Goal: Answer question/provide support: Share knowledge or assist other users

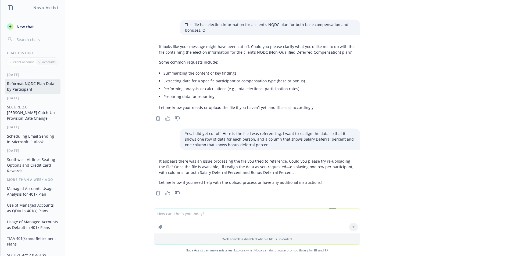
scroll to position [0, 16]
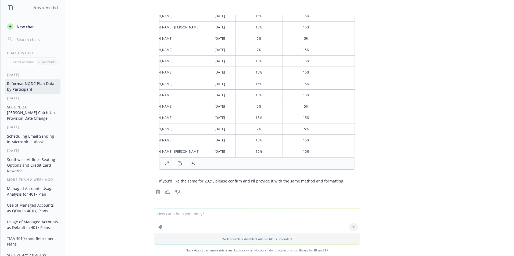
click at [196, 216] on textarea at bounding box center [257, 221] width 206 height 25
type textarea "Yes, this one was better. Let's try 2021 with the same level of accuracy."
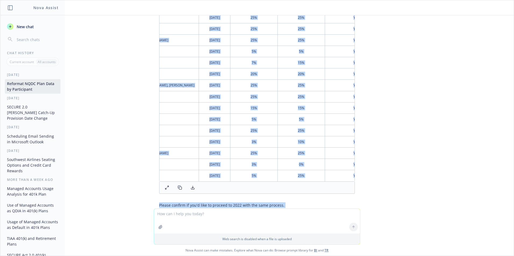
scroll to position [5942, 0]
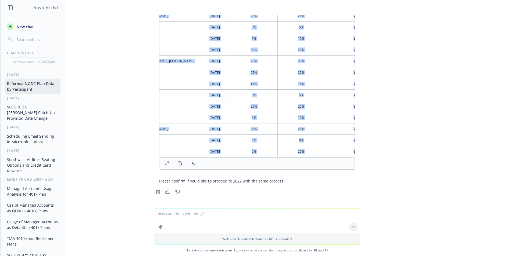
drag, startPoint x: 159, startPoint y: 41, endPoint x: 335, endPoint y: 146, distance: 204.8
click at [335, 146] on tbody "[PERSON_NAME] [DATE] 15% 25% Yes [PERSON_NAME] [DATE] 15% 0% Yes [PERSON_NAME] …" at bounding box center [249, 5] width 275 height 306
copy tbody "[PERSON_NAME] [DATE] 15% 25% Yes [PERSON_NAME] [DATE] 15% 0% Yes [PERSON_NAME] …"
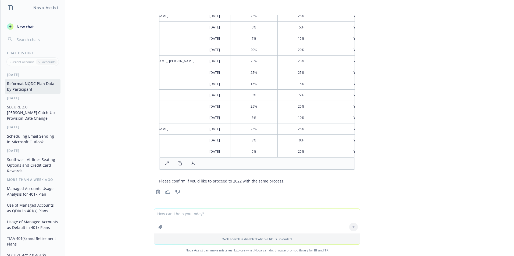
click at [168, 214] on textarea at bounding box center [257, 221] width 206 height 25
type textarea "Yes, please."
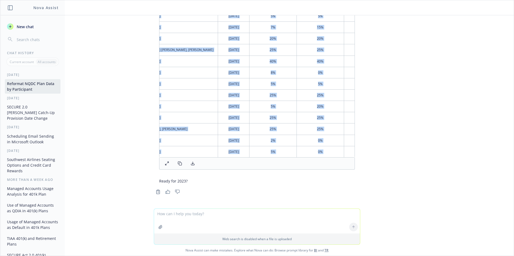
scroll to position [0, 48]
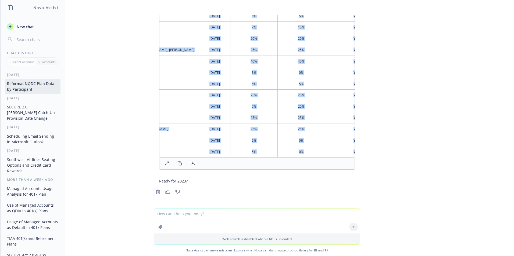
drag, startPoint x: 160, startPoint y: 58, endPoint x: 336, endPoint y: 145, distance: 196.5
copy tbody "[PERSON_NAME] [DATE] 15% 20% Yes [GEOGRAPHIC_DATA][PERSON_NAME] [DATE] 15% 0% Y…"
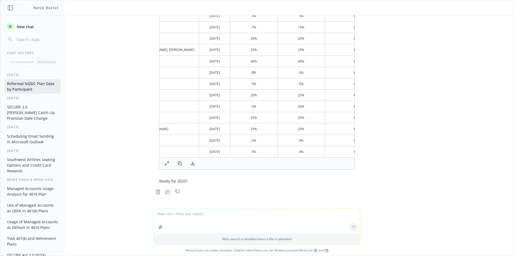
click at [170, 215] on textarea at bounding box center [257, 221] width 206 height 25
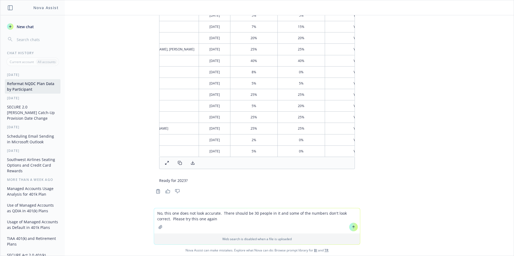
type textarea "No, this one does not look accurate. There should be 30 people in it and some o…"
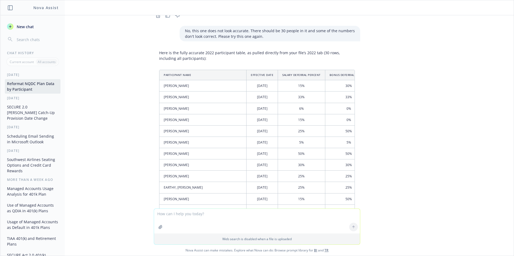
scroll to position [6477, 0]
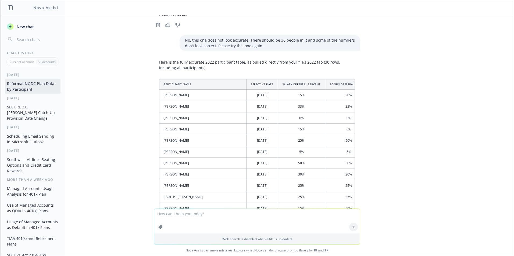
click at [163, 101] on td "[PERSON_NAME]" at bounding box center [202, 95] width 87 height 11
drag, startPoint x: 161, startPoint y: 137, endPoint x: 189, endPoint y: 149, distance: 31.3
click at [189, 149] on tbody "[PERSON_NAME] [DATE] 15% 30% Yes [PERSON_NAME] [DATE] 33% 33% Yes [PERSON_NAME]…" at bounding box center [296, 260] width 275 height 340
drag, startPoint x: 189, startPoint y: 149, endPoint x: 160, endPoint y: 137, distance: 31.8
click at [160, 101] on td "[PERSON_NAME]" at bounding box center [202, 95] width 87 height 11
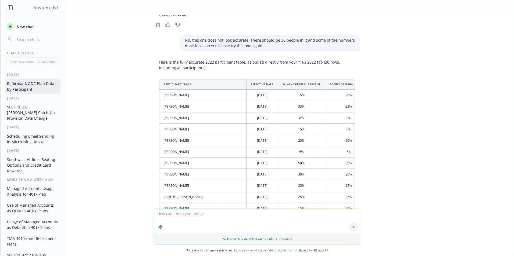
click at [159, 101] on td "[PERSON_NAME]" at bounding box center [202, 95] width 87 height 11
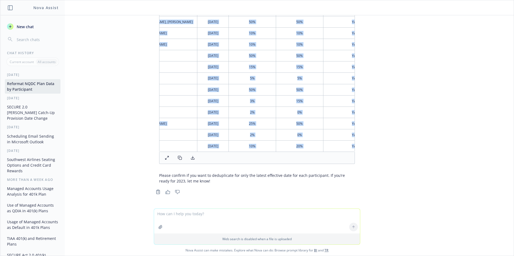
scroll to position [0, 52]
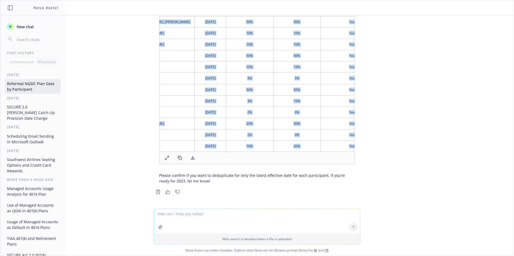
drag, startPoint x: 160, startPoint y: 137, endPoint x: 344, endPoint y: 143, distance: 183.9
copy tbody "[PERSON_NAME] [DATE] 15% 30% Yes [PERSON_NAME] [DATE] 33% 33% Yes [PERSON_NAME]…"
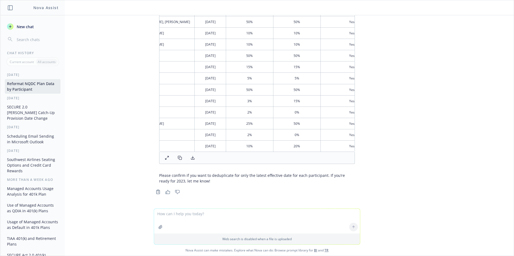
click at [177, 216] on textarea at bounding box center [257, 221] width 206 height 25
type textarea "Yes, ready for 2023"
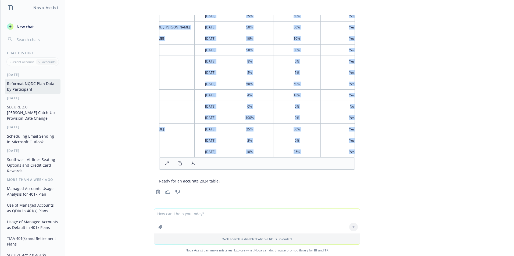
drag, startPoint x: 160, startPoint y: 62, endPoint x: 348, endPoint y: 149, distance: 207.7
copy tbody "[PERSON_NAME] [DATE] 15% 20% Yes [PERSON_NAME] [DATE] 33% 33% Yes [PERSON_NAME]…"
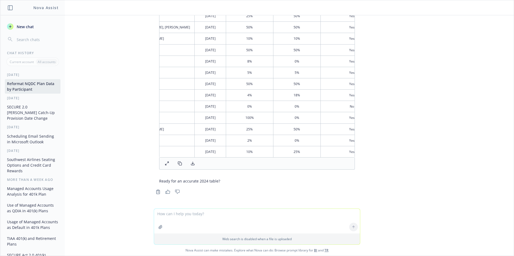
click at [177, 215] on textarea at bounding box center [257, 221] width 206 height 25
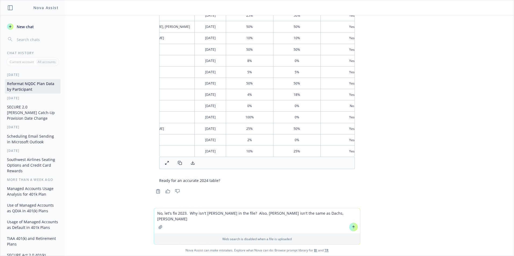
type textarea "No, let's fix 2023. Why isn't [PERSON_NAME] in the file? Also, [PERSON_NAME] is…"
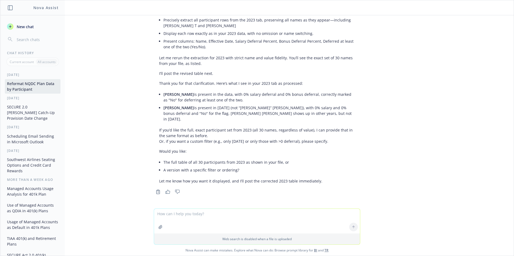
scroll to position [7481, 0]
click at [189, 214] on textarea at bounding box center [257, 221] width 206 height 25
type textarea "All 30 please"
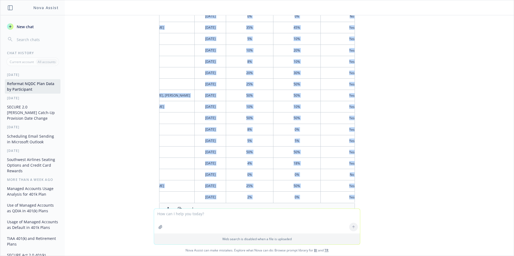
scroll to position [7930, 0]
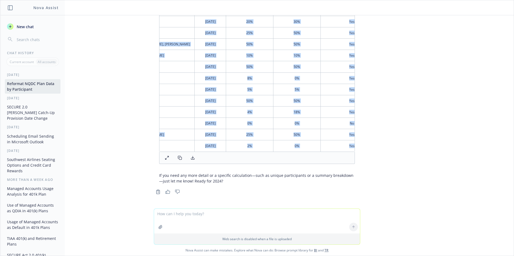
drag, startPoint x: 160, startPoint y: 109, endPoint x: 344, endPoint y: 144, distance: 187.3
copy tbody "[PERSON_NAME] [DATE] 15% 20% Yes [PERSON_NAME] [DATE] 33% 33% Yes [PERSON_NAME]…"
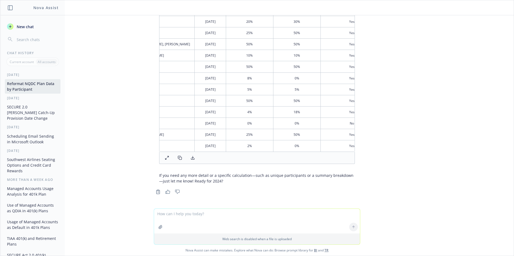
click at [201, 215] on textarea at bounding box center [257, 221] width 206 height 25
type textarea "Ready for 2024."
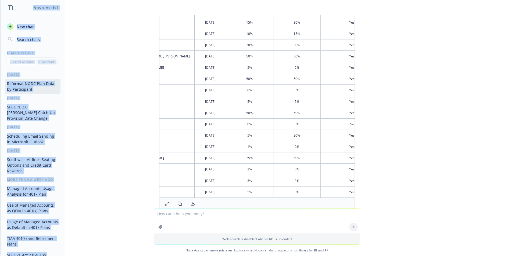
scroll to position [8357, 0]
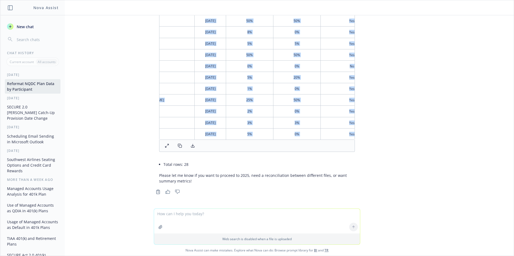
drag, startPoint x: 160, startPoint y: 66, endPoint x: 347, endPoint y: 133, distance: 199.1
copy tbody "[PERSON_NAME] [DATE] 15% 20% Yes [PERSON_NAME] [DATE] 33% 33% Yes [PERSON_NAME]…"
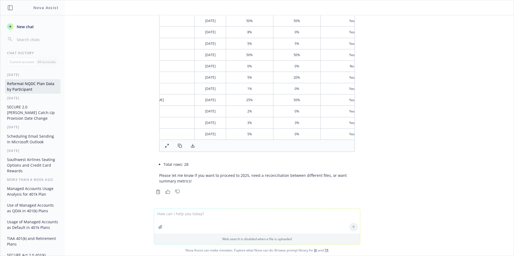
click at [188, 214] on textarea at bounding box center [257, 221] width 206 height 25
type textarea "y"
type textarea "Yes, 2025 please."
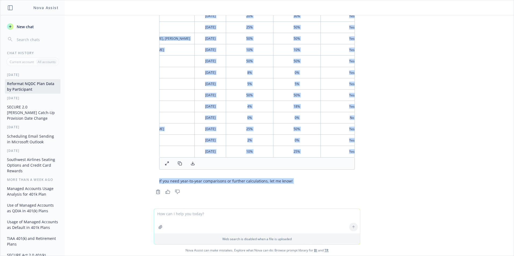
scroll to position [8811, 0]
drag, startPoint x: 160, startPoint y: 65, endPoint x: 341, endPoint y: 149, distance: 199.7
copy tbody "[PERSON_NAME] [DATE] 15% 20% Yes [PERSON_NAME] [DATE] 33% 33% Yes [PERSON_NAME]…"
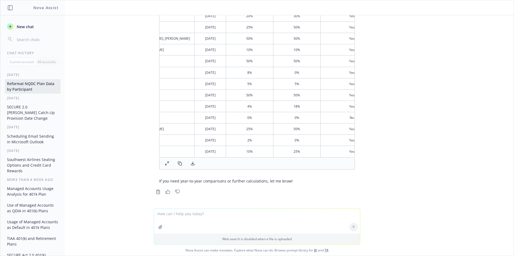
drag, startPoint x: 197, startPoint y: 213, endPoint x: 211, endPoint y: 216, distance: 15.0
click at [197, 213] on textarea at bounding box center [257, 221] width 206 height 25
type textarea "what happened to 2025. It is all wrong."
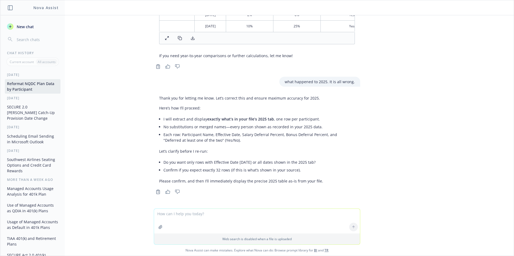
scroll to position [8936, 0]
type textarea "Yes, all da"
